Goal: Navigation & Orientation: Find specific page/section

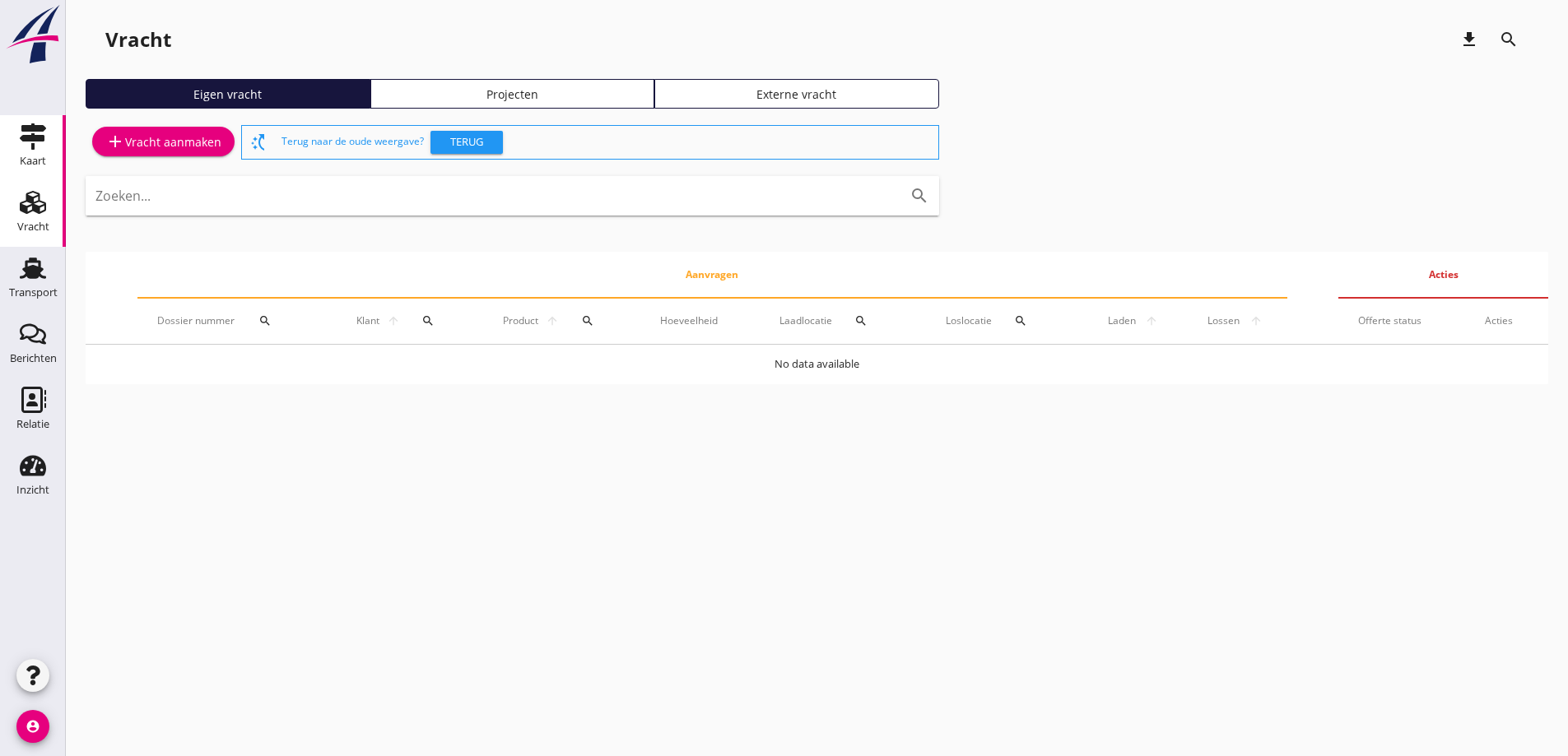
click at [33, 159] on div "Kaart" at bounding box center [32, 160] width 26 height 11
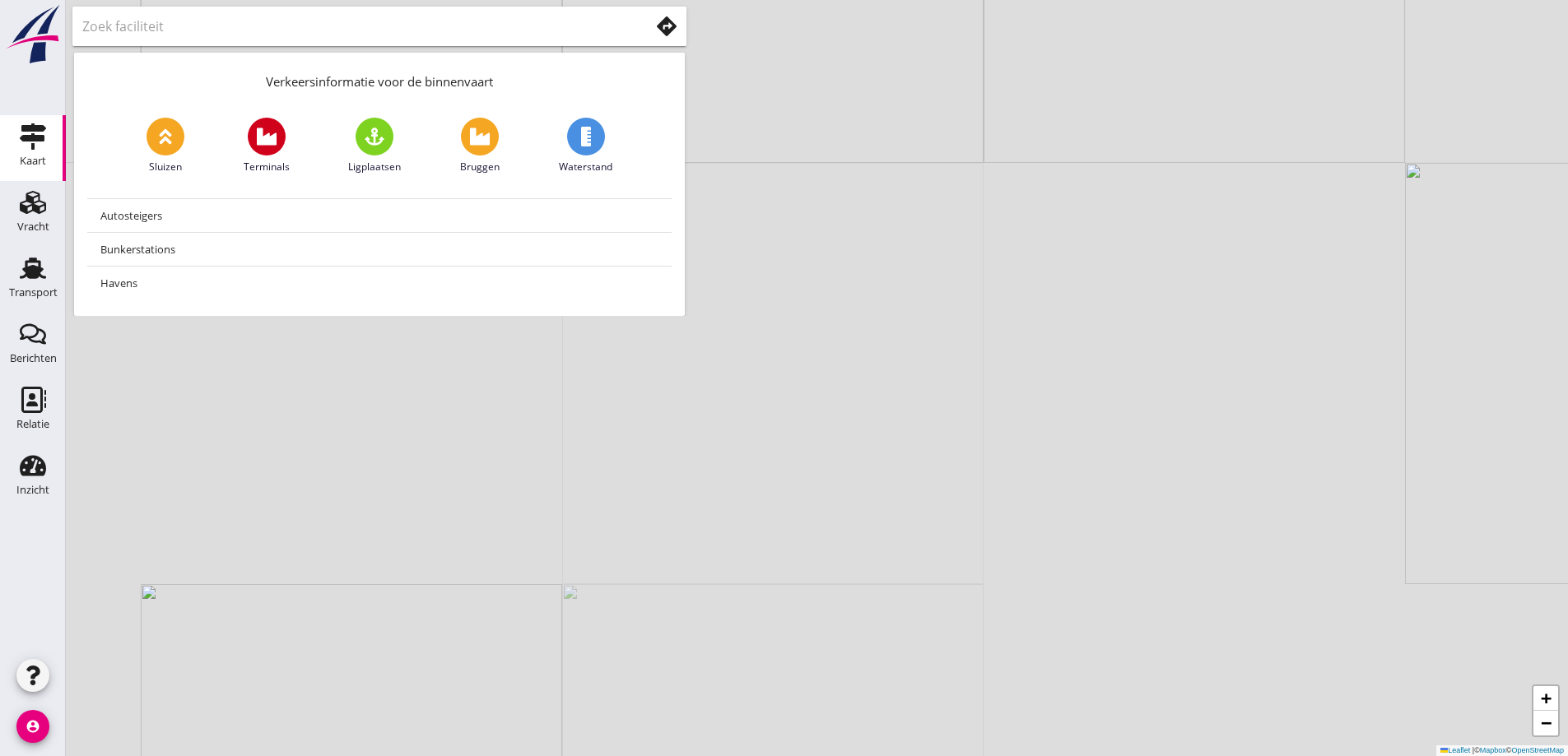
click at [206, 7] on div "Verkeersinformatie voor de binnenvaart Sluizen Terminals Ligplaatsen Bruggen Wa…" at bounding box center [379, 158] width 628 height 316
click at [283, 32] on input "text" at bounding box center [355, 26] width 544 height 26
click at [674, 30] on use at bounding box center [666, 26] width 20 height 20
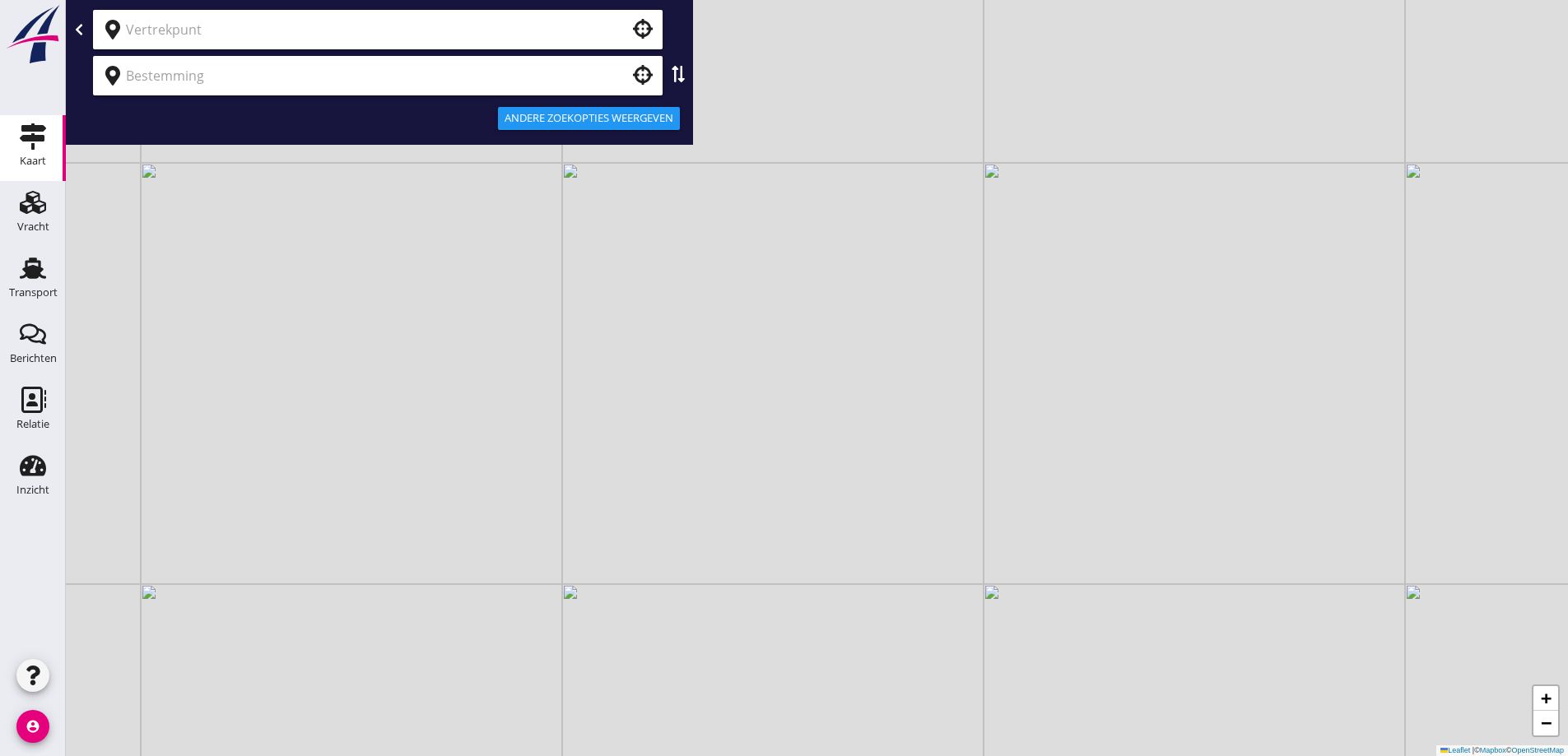
click at [518, 13] on div at bounding box center [378, 30] width 570 height 39
click at [573, 67] on input "text" at bounding box center [367, 75] width 481 height 26
click at [598, 41] on input "text" at bounding box center [367, 29] width 481 height 26
click at [415, 80] on input "text" at bounding box center [367, 75] width 481 height 26
click at [449, 53] on div at bounding box center [379, 76] width 621 height 46
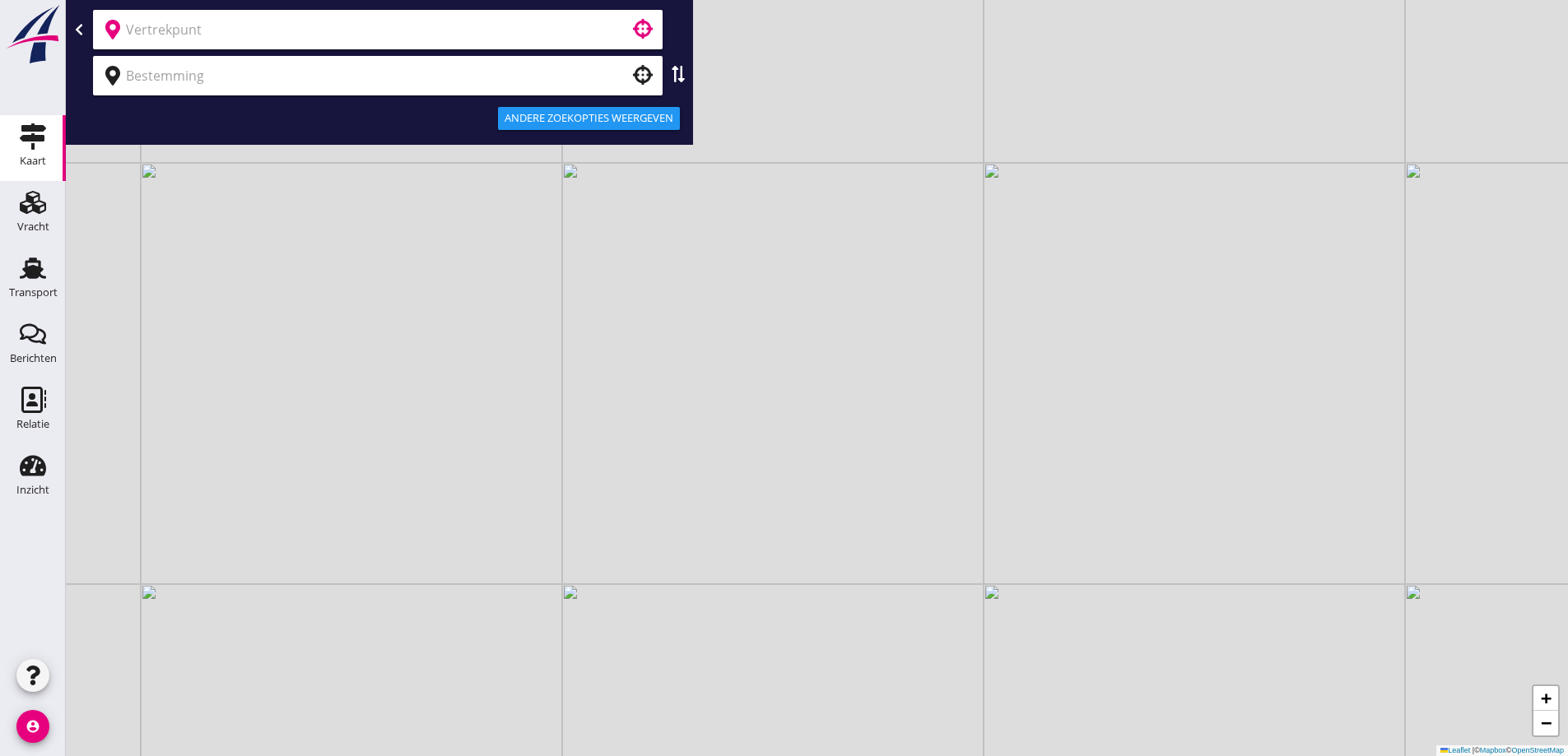
click at [443, 42] on input "text" at bounding box center [367, 29] width 481 height 26
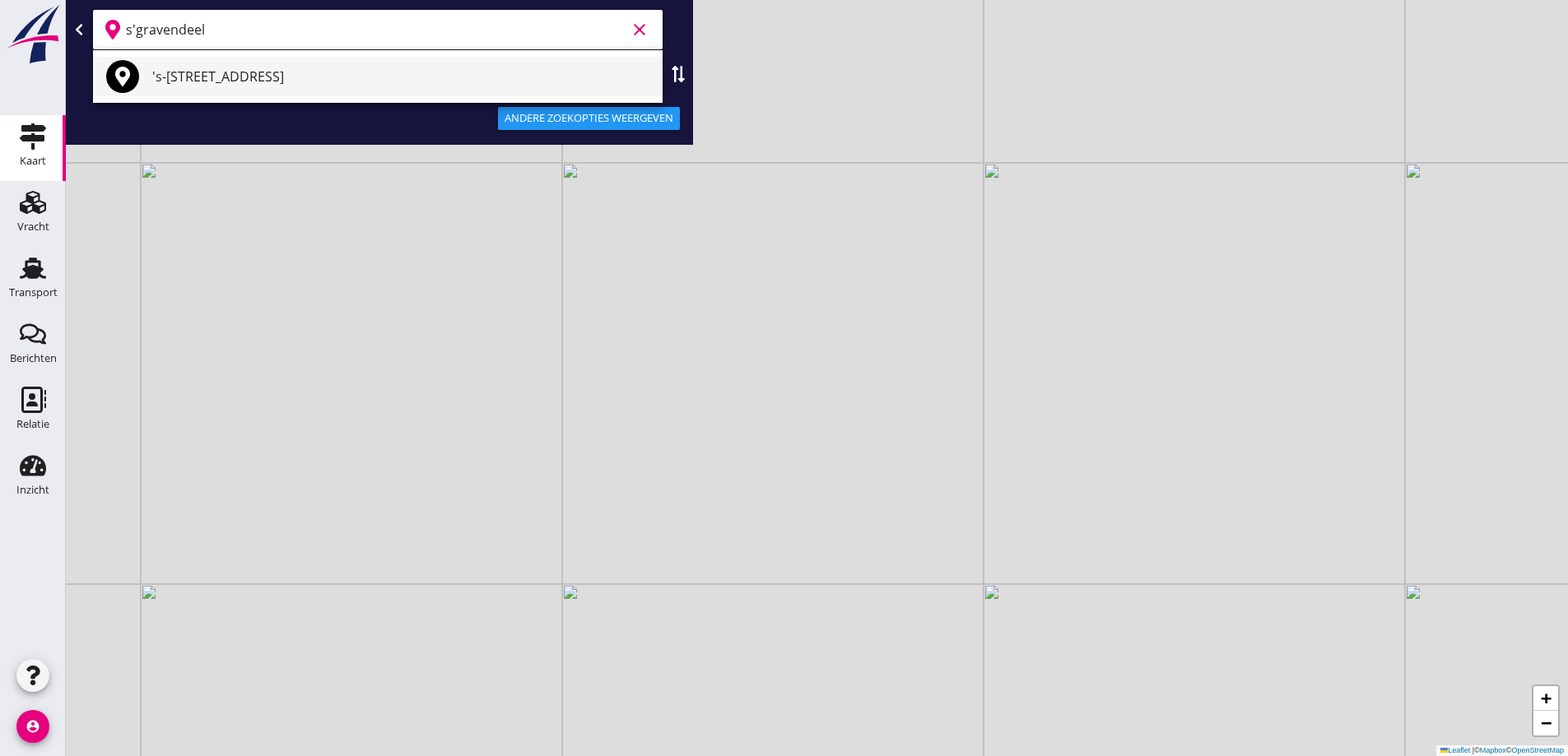
click at [332, 89] on div "'s-[STREET_ADDRESS]" at bounding box center [401, 77] width 497 height 39
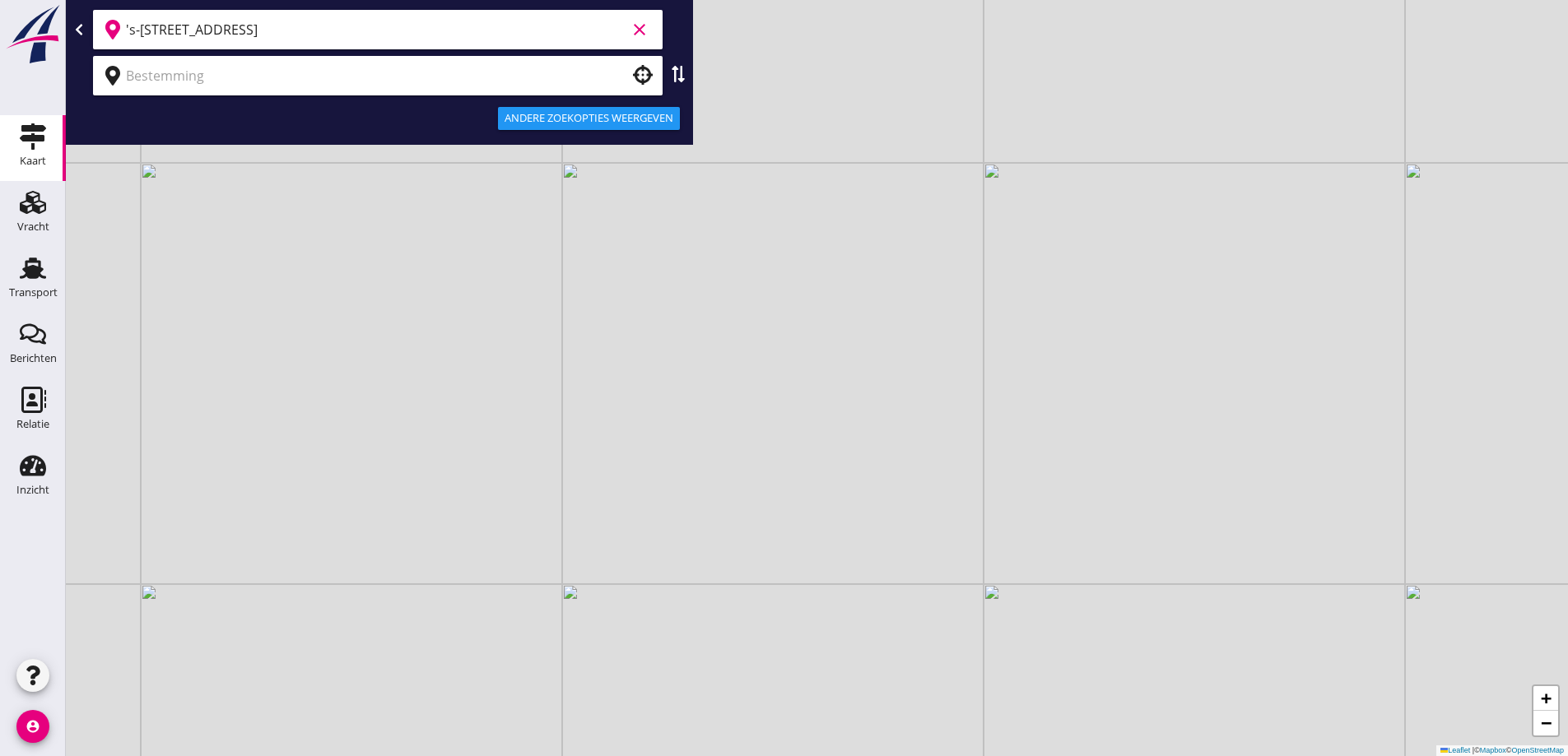
type input "'s-[STREET_ADDRESS]"
click at [301, 67] on input "text" at bounding box center [367, 75] width 481 height 26
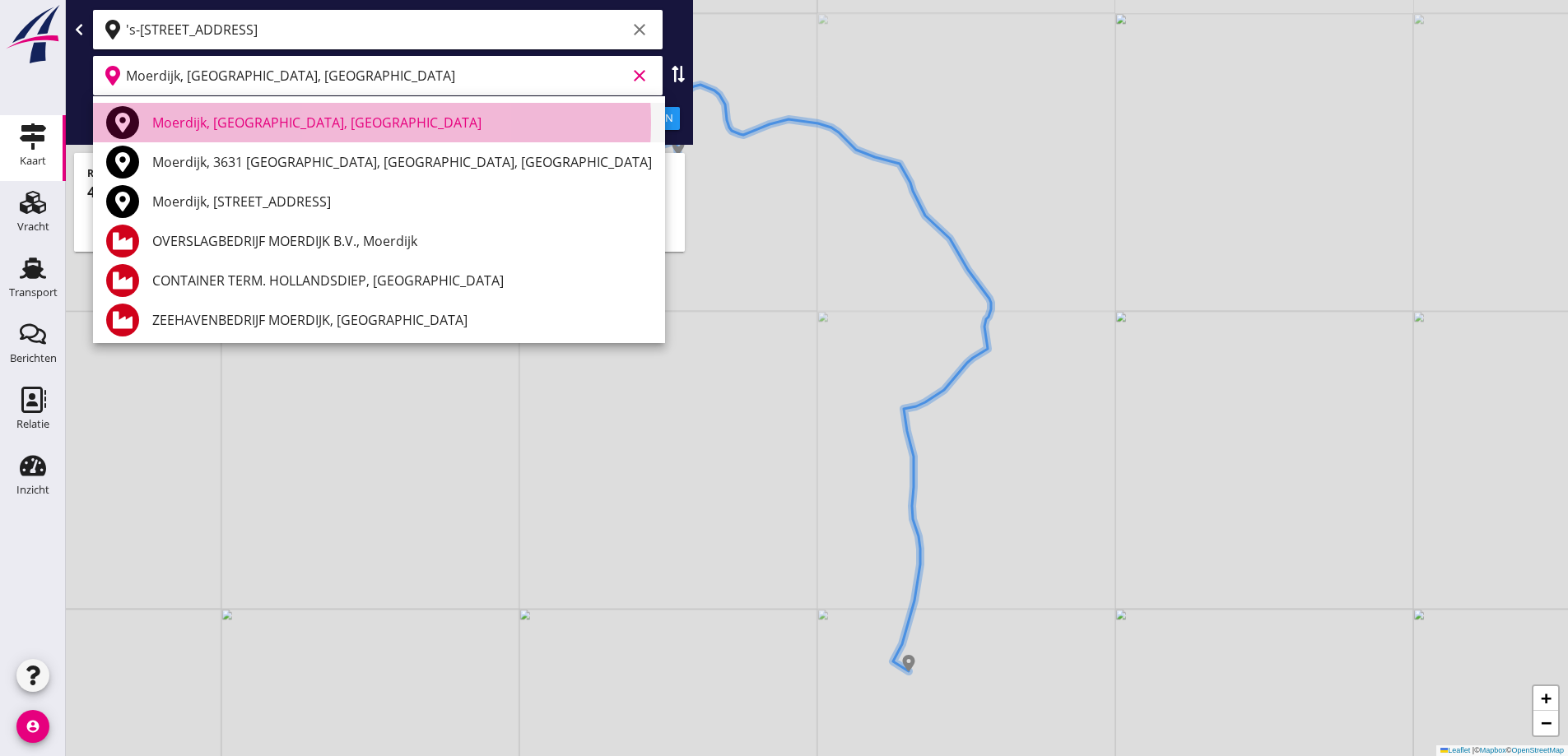
click at [213, 117] on div "Moerdijk, [GEOGRAPHIC_DATA], [GEOGRAPHIC_DATA]" at bounding box center [402, 122] width 500 height 20
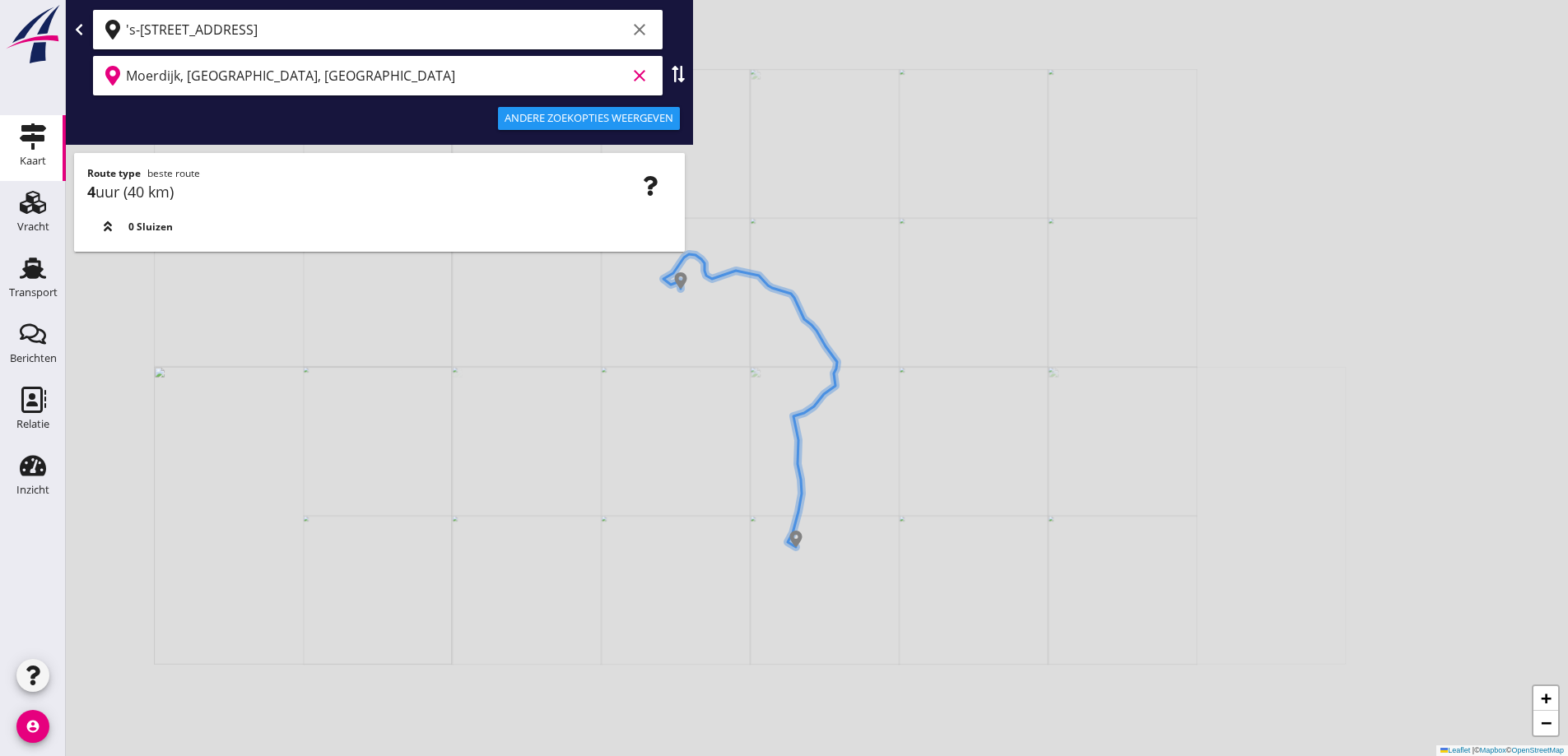
type input "Moerdijk, [GEOGRAPHIC_DATA], [GEOGRAPHIC_DATA]"
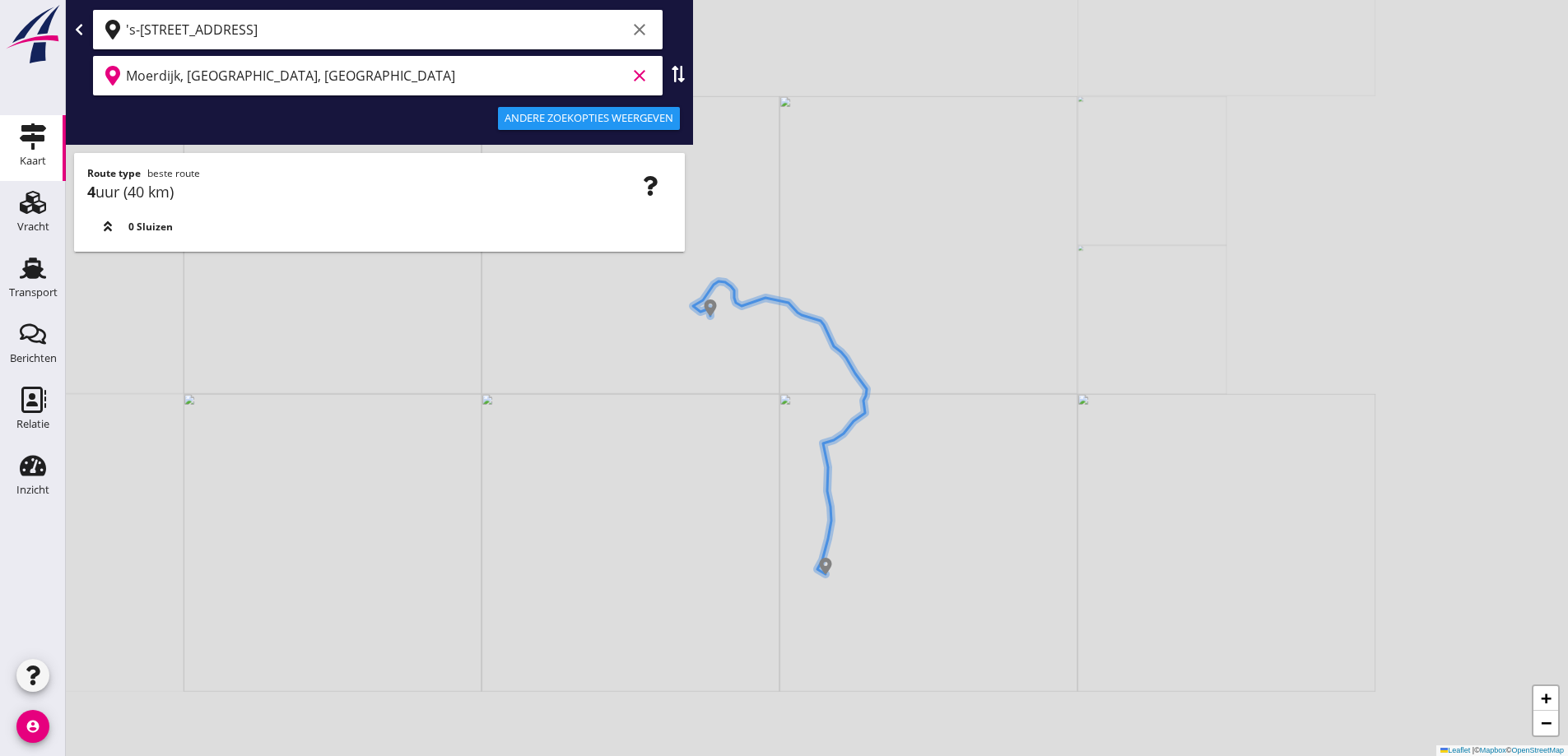
drag, startPoint x: 690, startPoint y: 436, endPoint x: 737, endPoint y: 473, distance: 59.8
click at [737, 473] on div "+ − Leaflet | © Mapbox © OpenStreetMap" at bounding box center [817, 378] width 1502 height 756
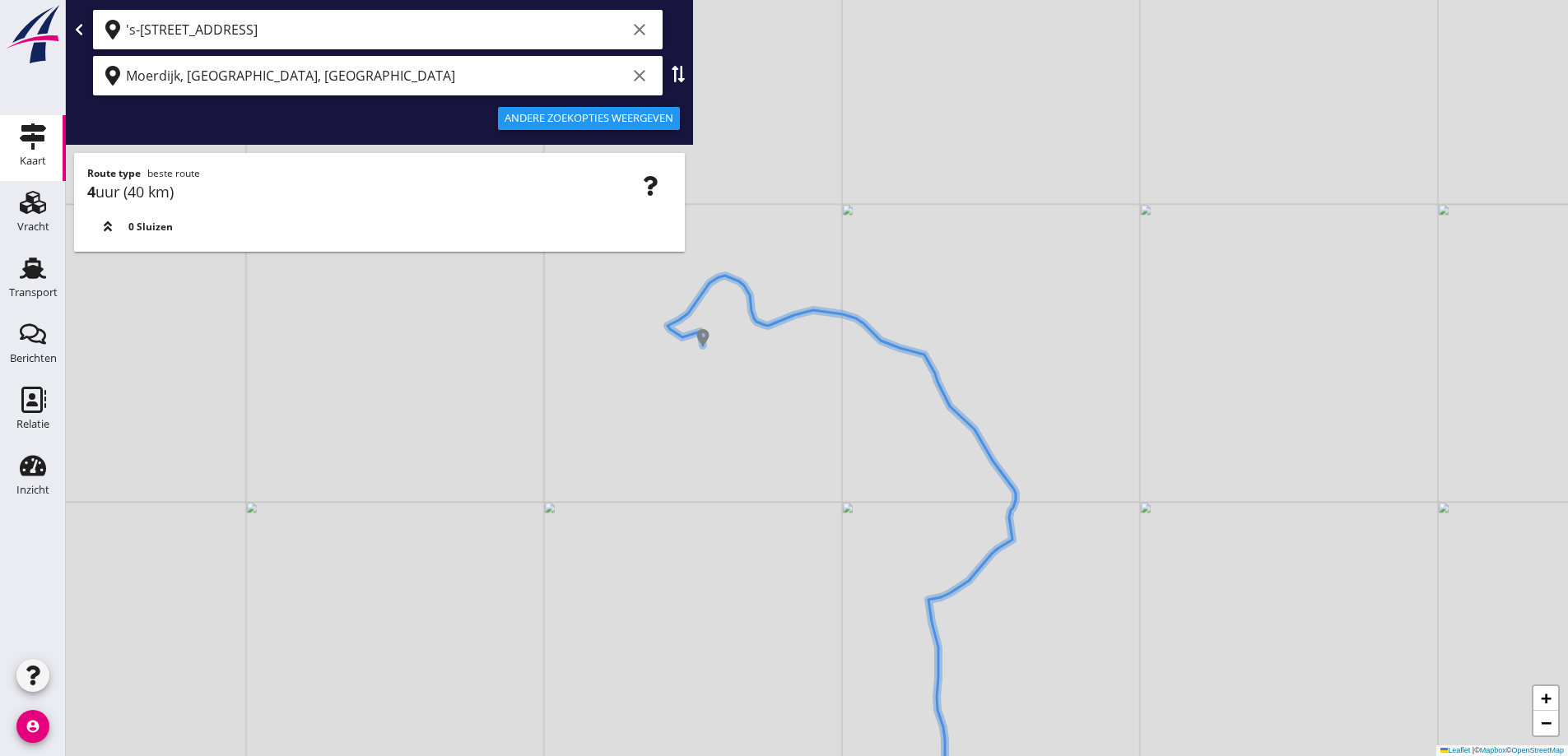
drag, startPoint x: 747, startPoint y: 349, endPoint x: 726, endPoint y: 449, distance: 102.2
click at [726, 449] on div "+ − Leaflet | © Mapbox © OpenStreetMap" at bounding box center [817, 378] width 1502 height 756
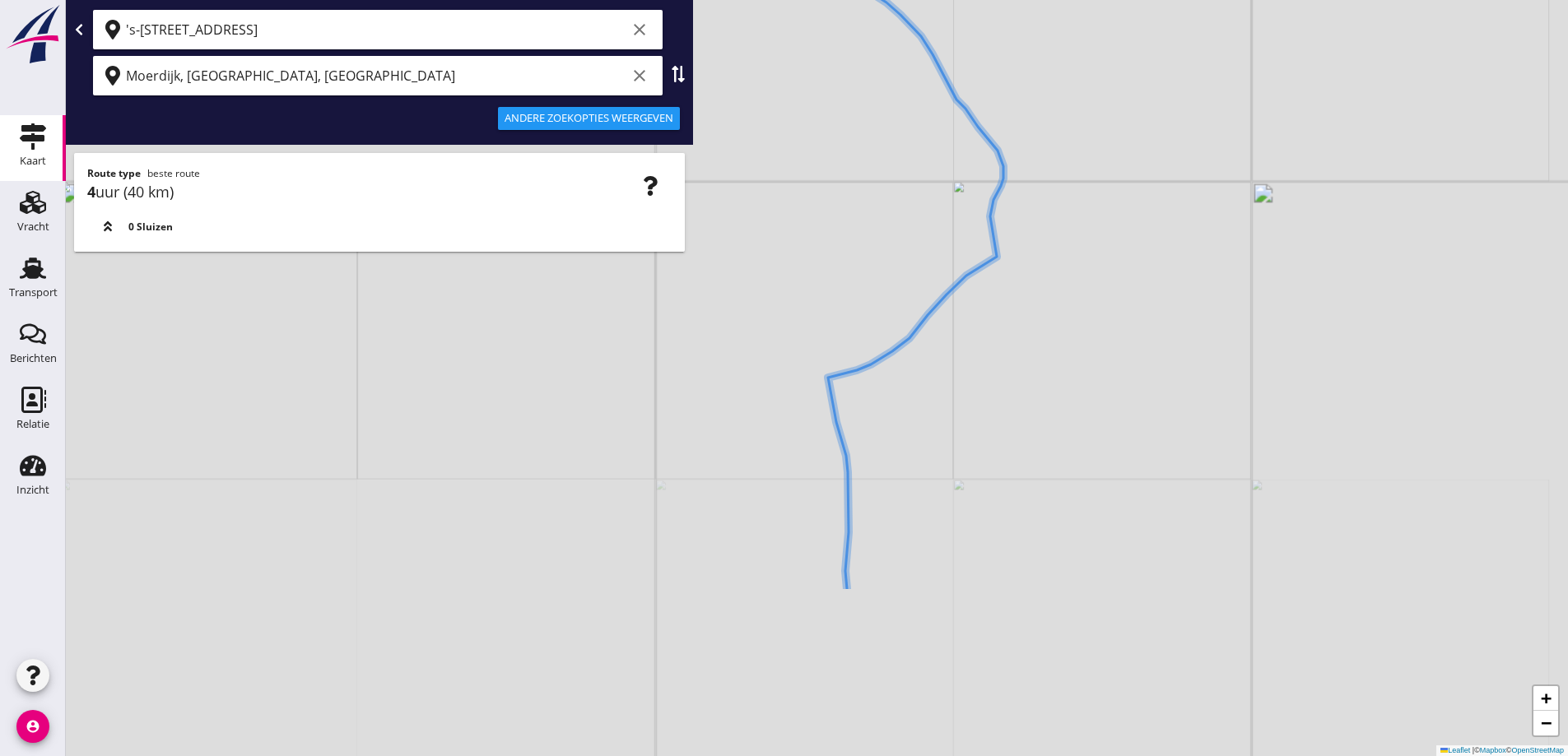
drag, startPoint x: 819, startPoint y: 682, endPoint x: 774, endPoint y: 444, distance: 242.2
click at [774, 444] on div "+ − Leaflet | © Mapbox © OpenStreetMap" at bounding box center [817, 378] width 1502 height 756
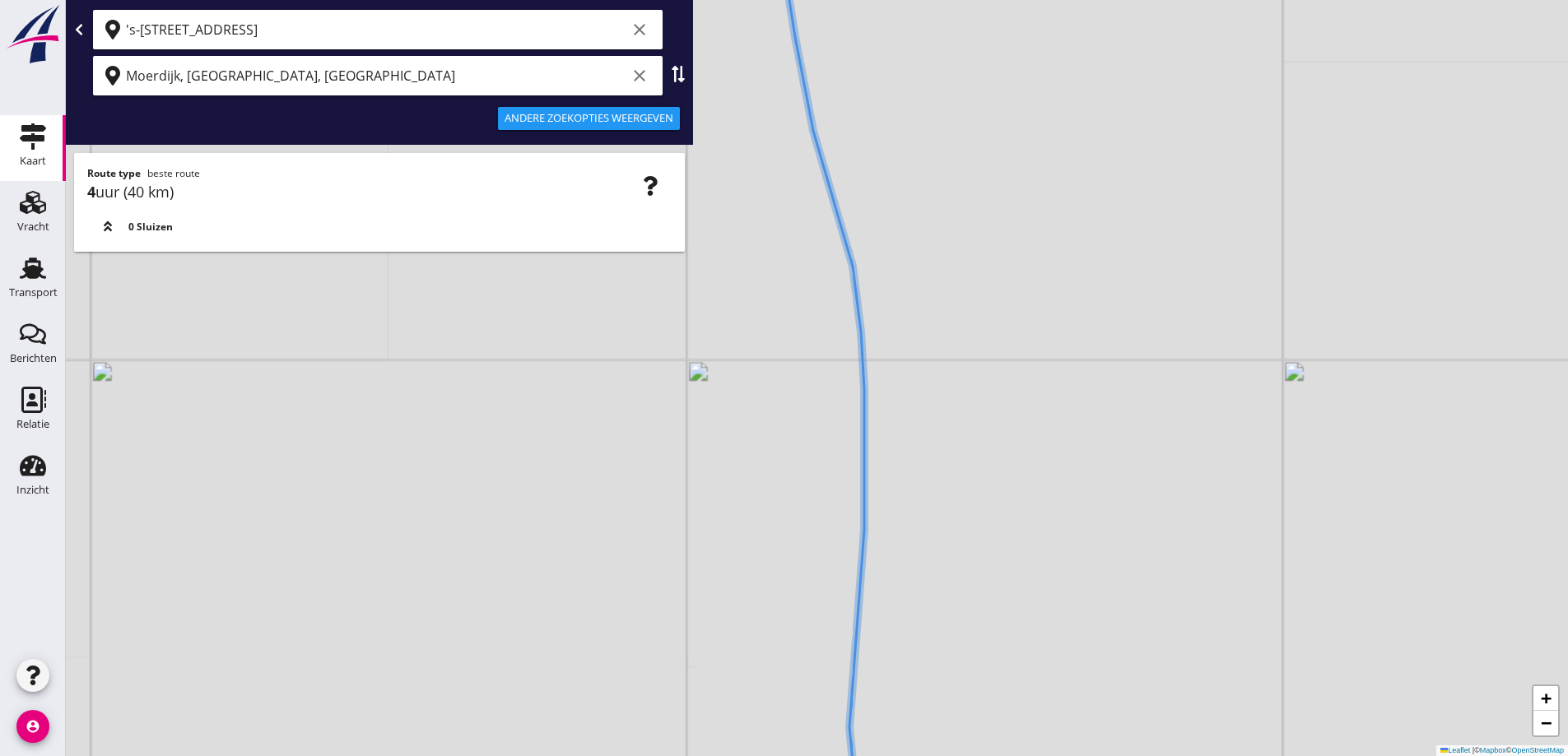
drag, startPoint x: 829, startPoint y: 449, endPoint x: 765, endPoint y: 431, distance: 66.5
click at [765, 431] on div "+ − Leaflet | © Mapbox © OpenStreetMap" at bounding box center [817, 378] width 1502 height 756
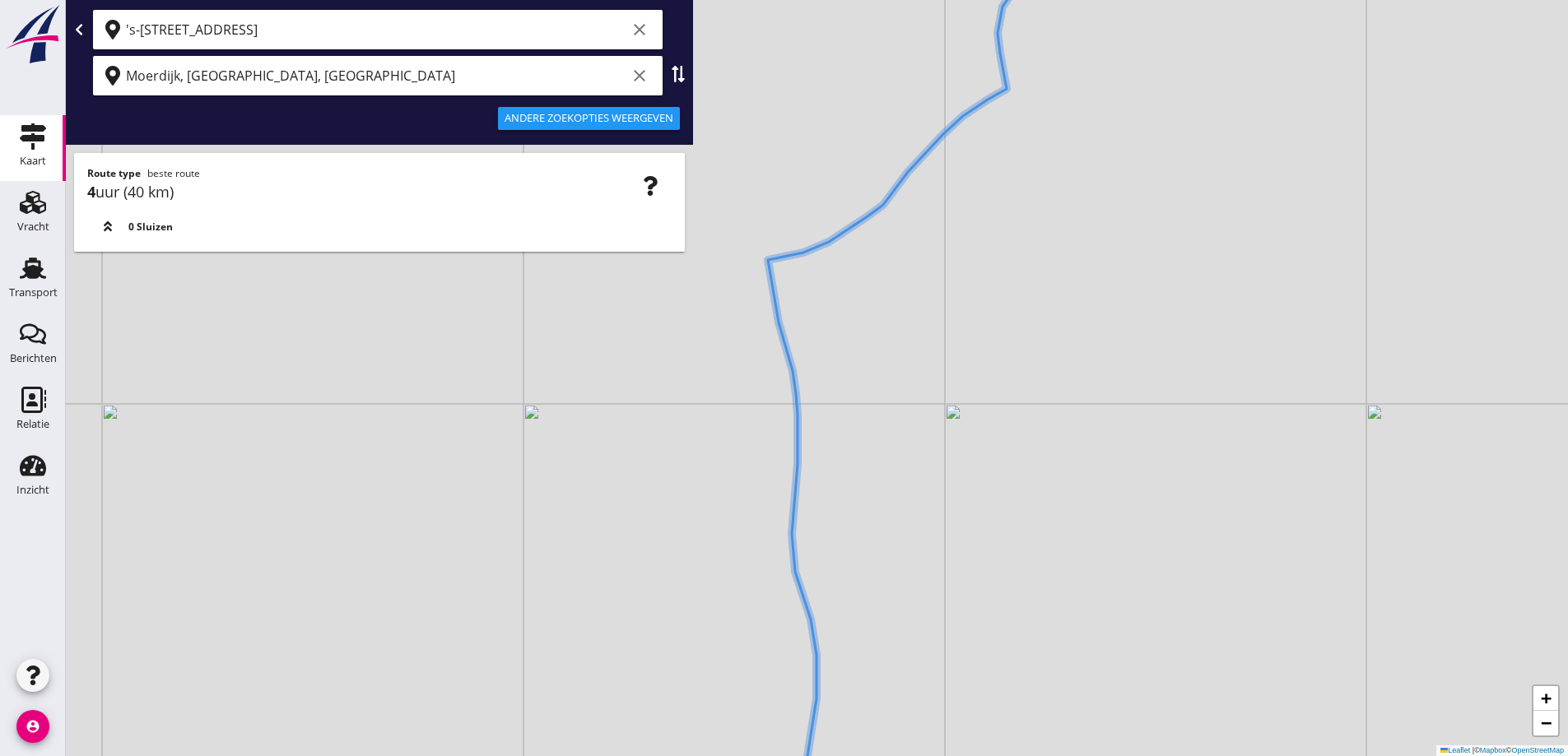
drag, startPoint x: 767, startPoint y: 481, endPoint x: 697, endPoint y: 295, distance: 198.7
click at [697, 297] on div "+ − Leaflet | © Mapbox © OpenStreetMap" at bounding box center [817, 378] width 1502 height 756
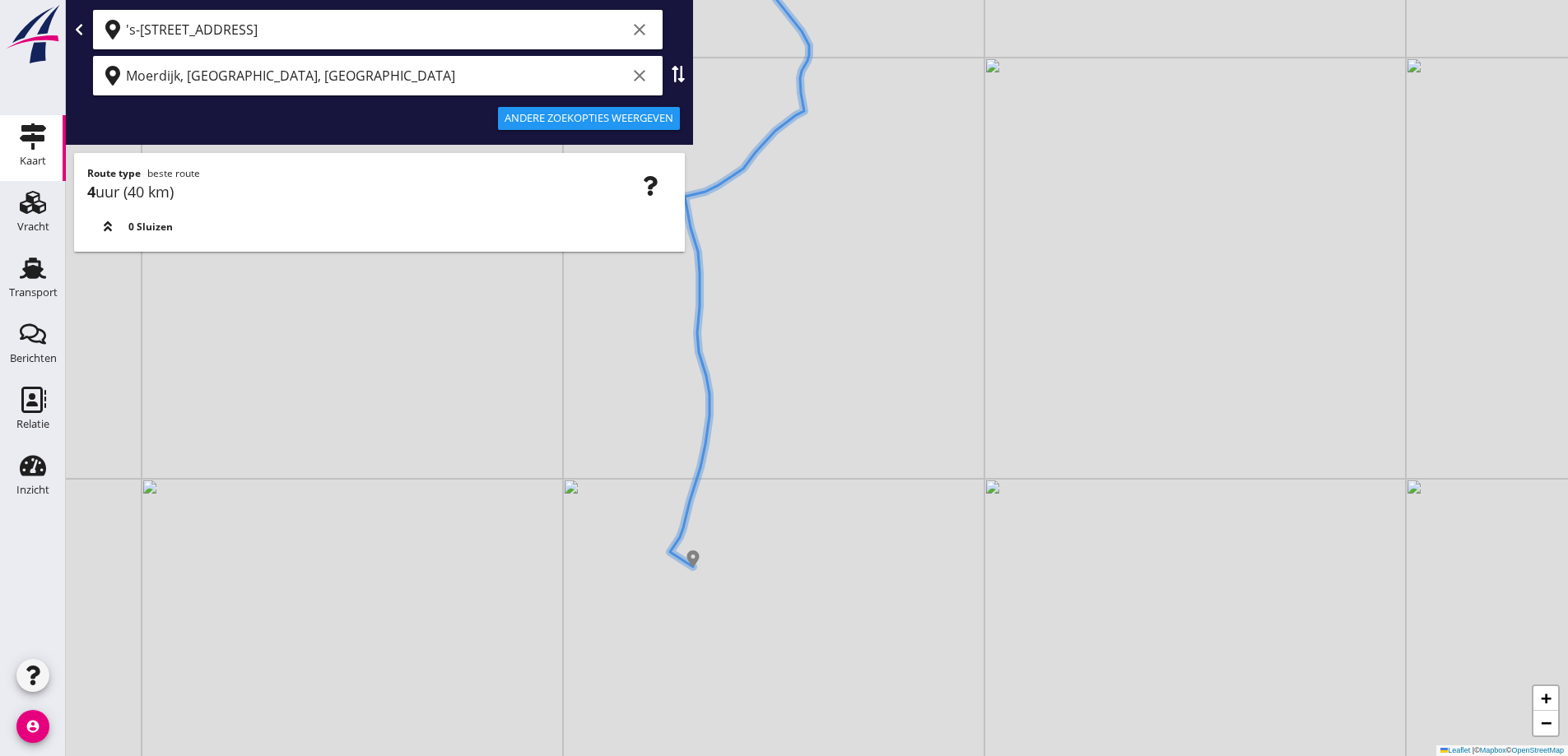
click at [675, 429] on div "+ − Leaflet | © Mapbox © OpenStreetMap" at bounding box center [817, 378] width 1502 height 756
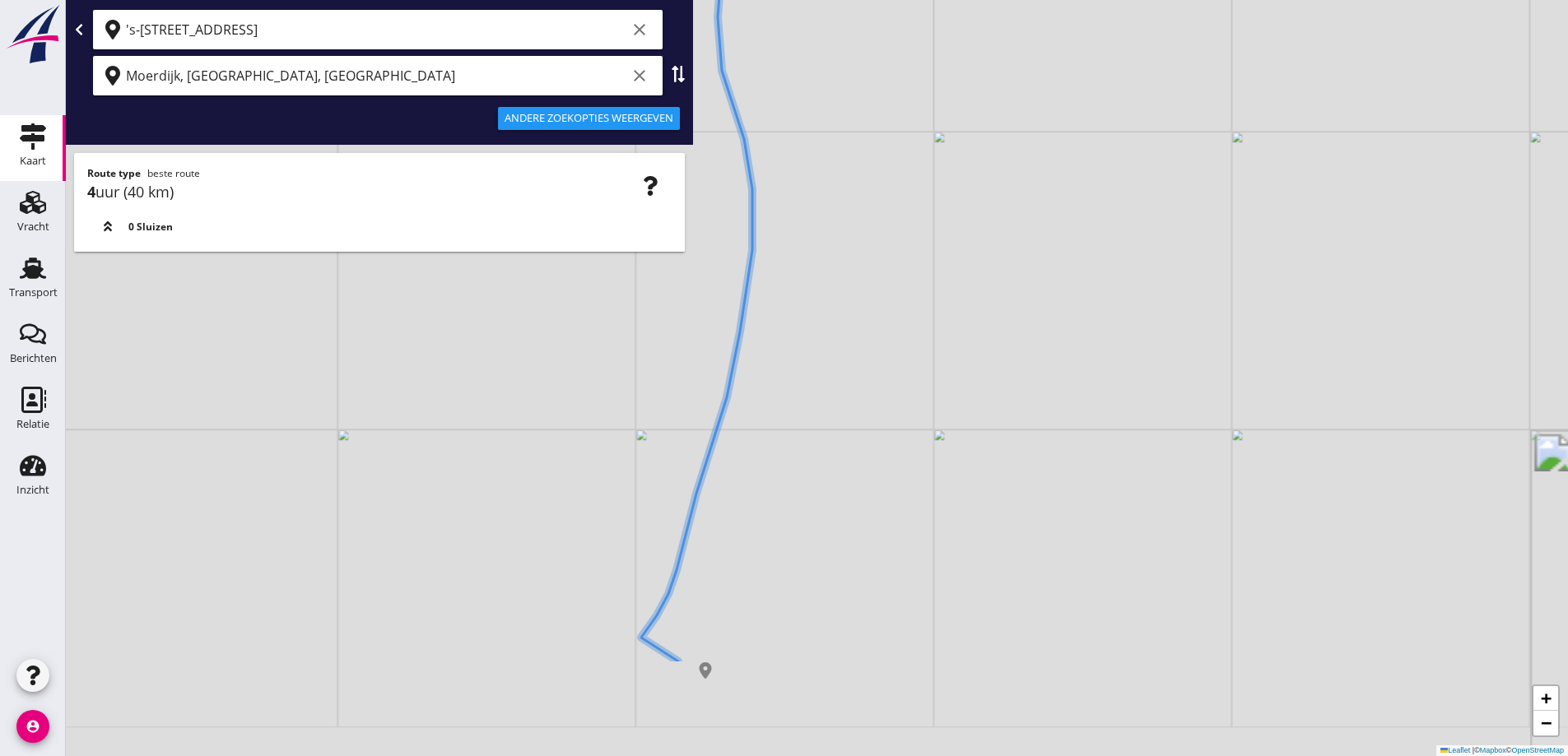
drag, startPoint x: 597, startPoint y: 401, endPoint x: 590, endPoint y: 338, distance: 63.4
click at [589, 338] on div "+ − Leaflet | © Mapbox © OpenStreetMap" at bounding box center [817, 378] width 1502 height 756
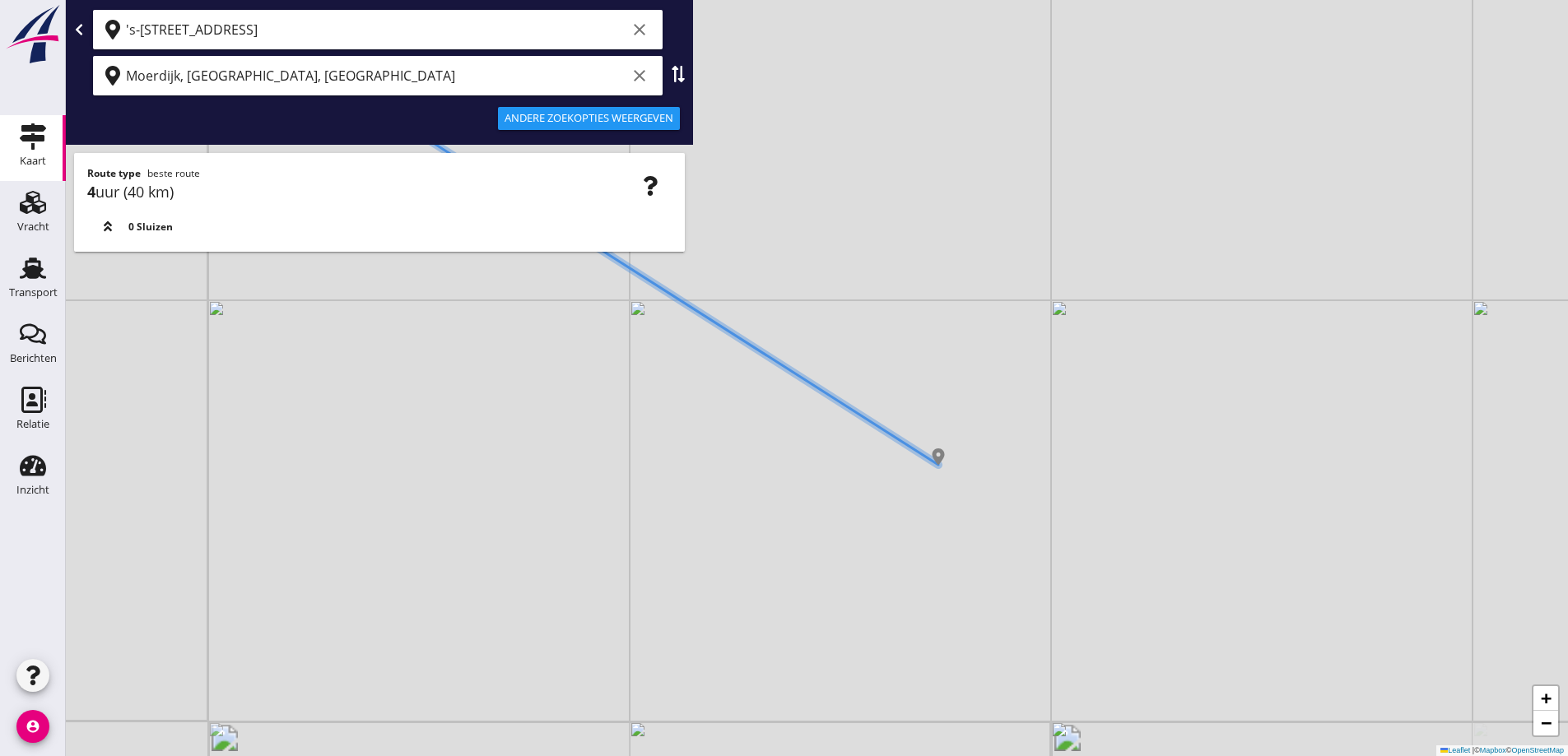
drag, startPoint x: 738, startPoint y: 513, endPoint x: 750, endPoint y: 591, distance: 78.9
click at [750, 591] on div "+ − Leaflet | © Mapbox © OpenStreetMap" at bounding box center [817, 378] width 1502 height 756
